Goal: Task Accomplishment & Management: Manage account settings

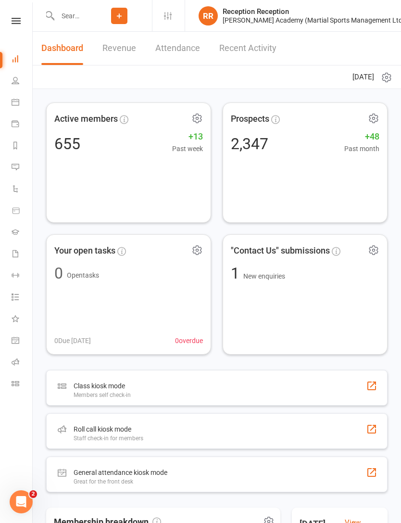
click at [119, 16] on icon at bounding box center [119, 16] width 9 height 9
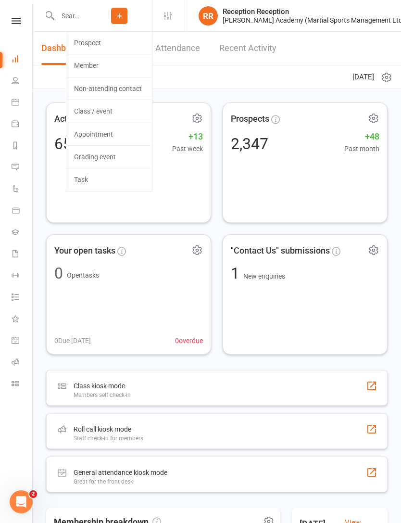
click at [86, 42] on link "Prospect" at bounding box center [109, 43] width 86 height 22
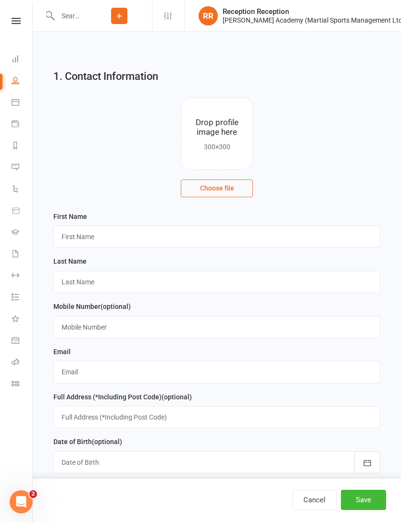
click at [16, 22] on icon at bounding box center [16, 21] width 9 height 6
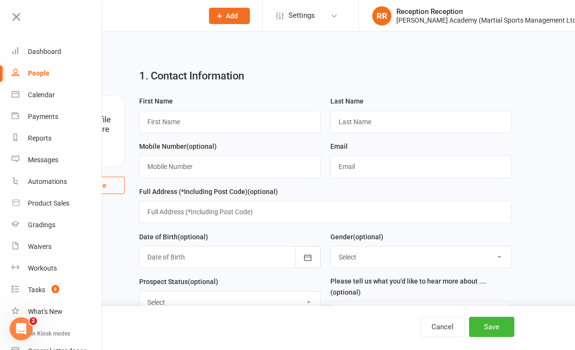
click at [20, 26] on link at bounding box center [56, 21] width 93 height 22
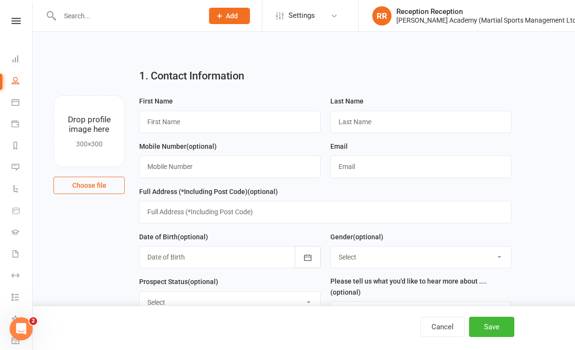
click at [17, 77] on icon at bounding box center [16, 81] width 8 height 8
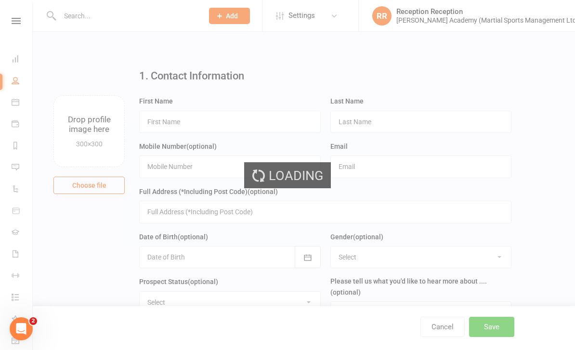
select select "100"
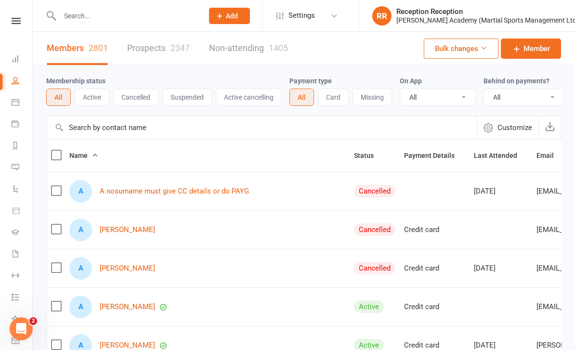
click at [401, 55] on link "Member" at bounding box center [531, 49] width 60 height 20
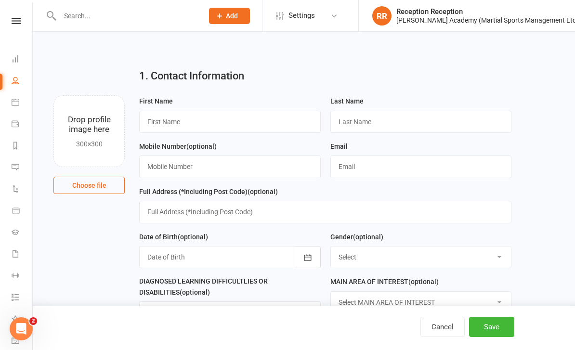
click at [17, 106] on link "Calendar" at bounding box center [23, 103] width 22 height 22
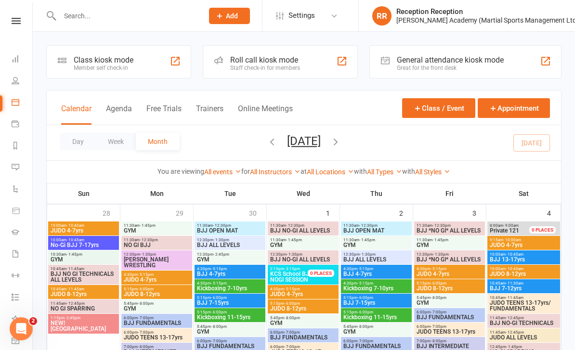
click at [13, 11] on nav "Clubworx Dashboard People Calendar Payments Reports Messages Automations Produc…" at bounding box center [16, 177] width 33 height 350
click at [17, 19] on icon at bounding box center [16, 21] width 9 height 6
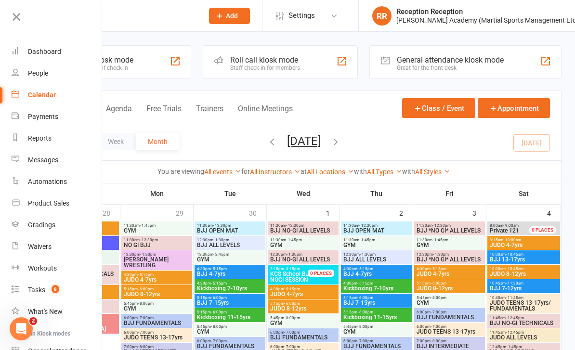
click at [46, 61] on link "Dashboard" at bounding box center [57, 52] width 91 height 22
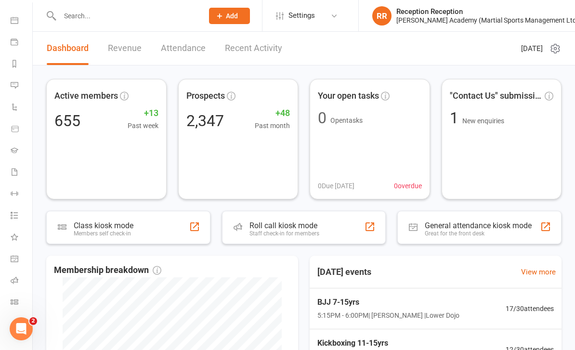
scroll to position [82, 1]
click at [16, 173] on icon at bounding box center [15, 172] width 8 height 8
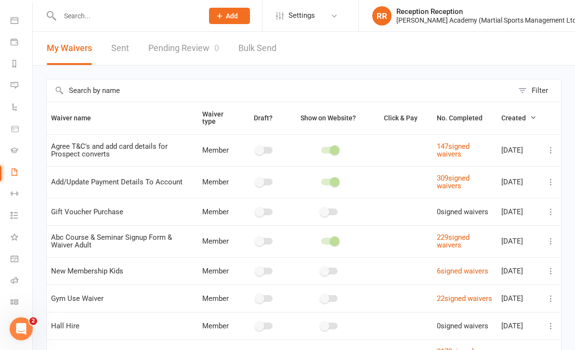
click at [330, 20] on link "Settings" at bounding box center [309, 16] width 67 height 22
